Goal: Information Seeking & Learning: Learn about a topic

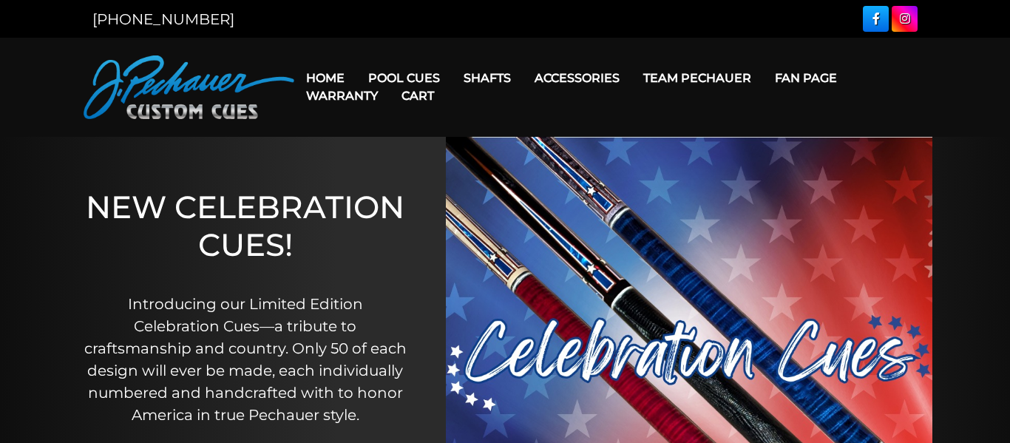
click at [686, 75] on link "Team Pechauer" at bounding box center [697, 78] width 132 height 38
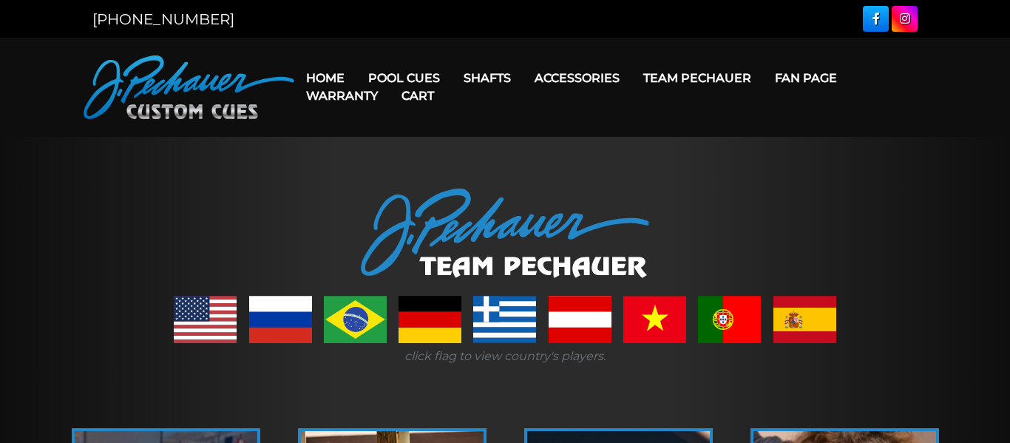
click at [196, 314] on link at bounding box center [205, 319] width 63 height 47
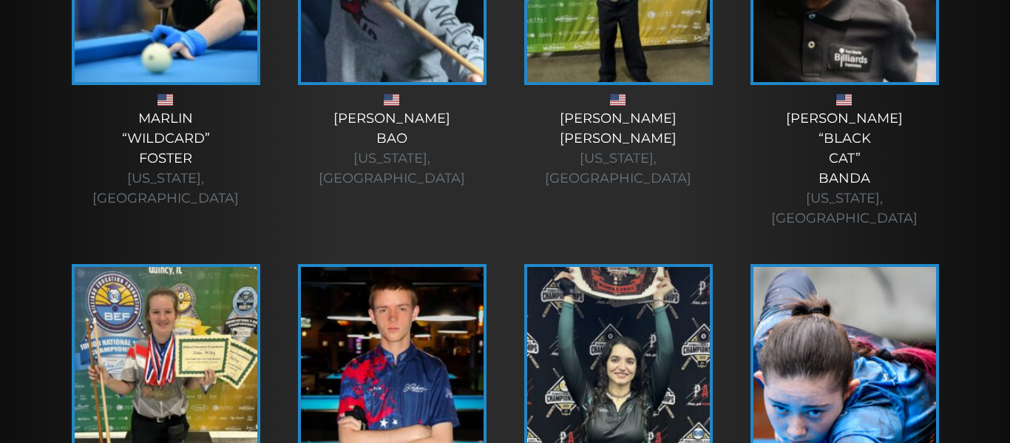
scroll to position [3154, 0]
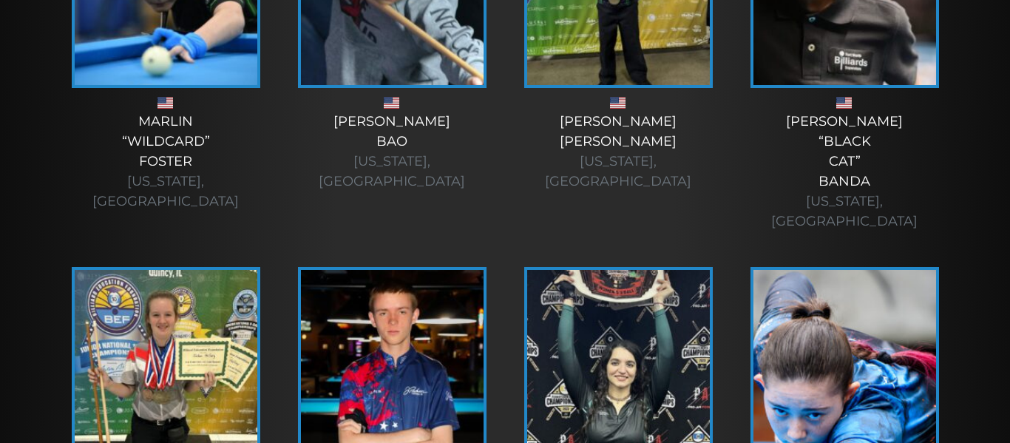
click at [616, 270] on img at bounding box center [618, 378] width 183 height 216
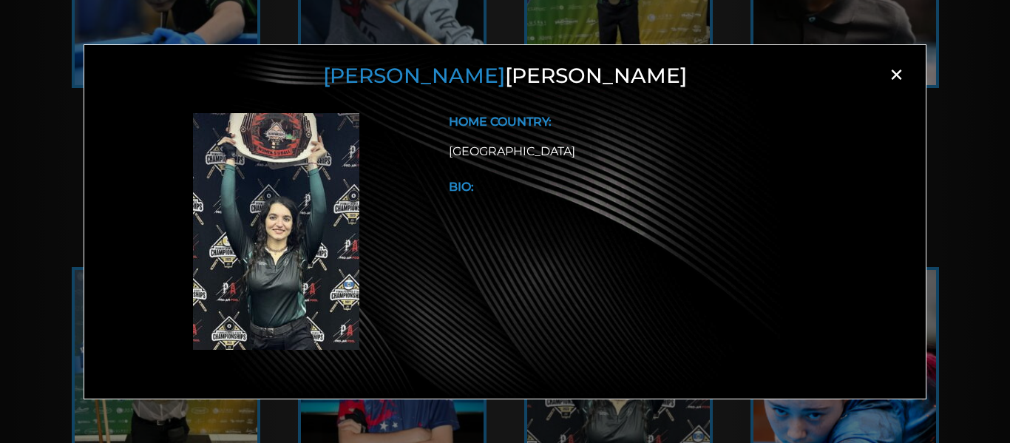
click at [463, 191] on b "BIO:" at bounding box center [461, 187] width 25 height 14
click at [899, 77] on span "×" at bounding box center [896, 75] width 22 height 22
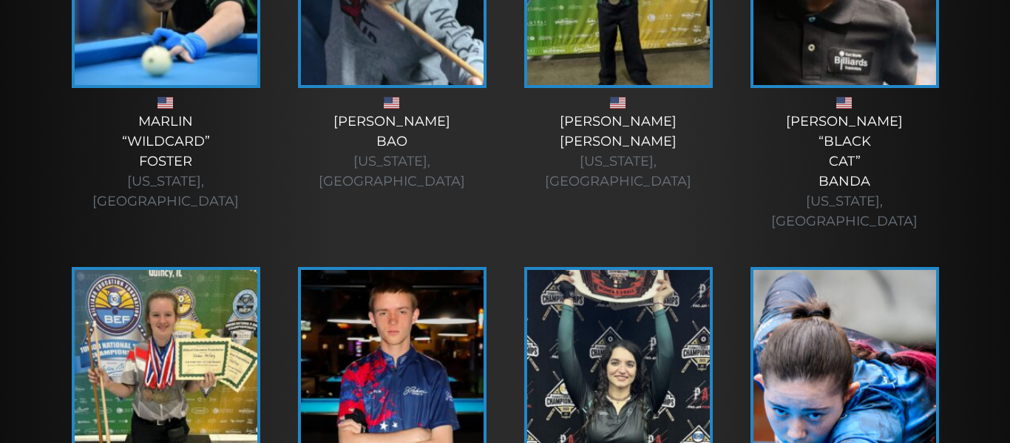
click at [832, 270] on img at bounding box center [844, 378] width 183 height 216
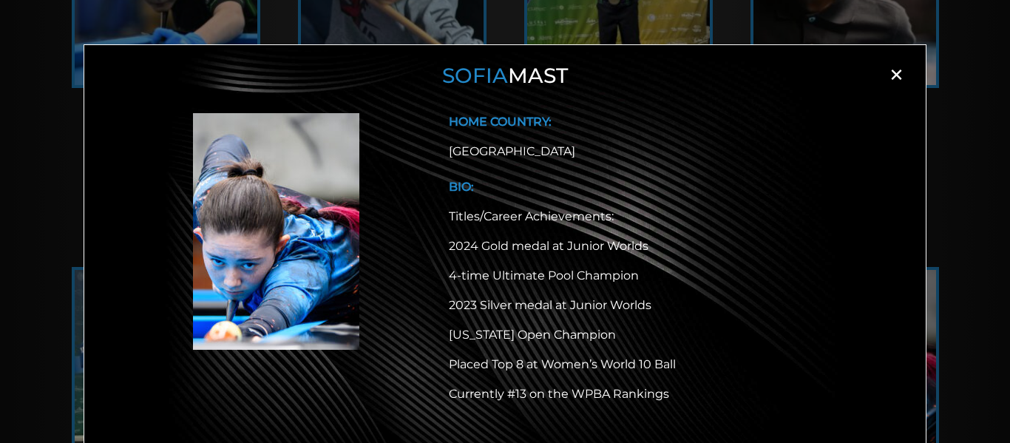
click at [896, 76] on span "×" at bounding box center [896, 75] width 22 height 22
